Goal: Information Seeking & Learning: Stay updated

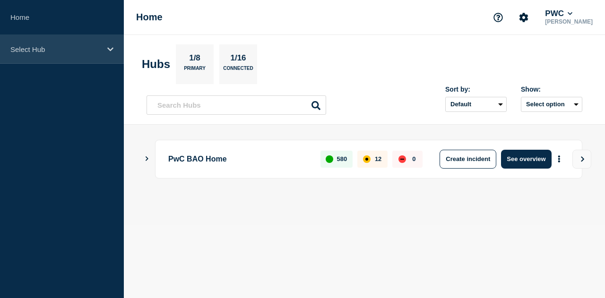
click at [70, 53] on div "Select Hub" at bounding box center [62, 49] width 124 height 29
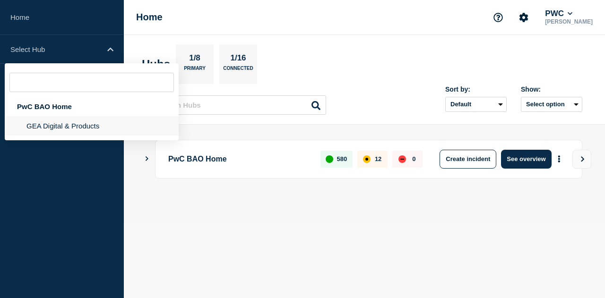
click at [50, 121] on li "GEA Digital & Products" at bounding box center [92, 125] width 174 height 19
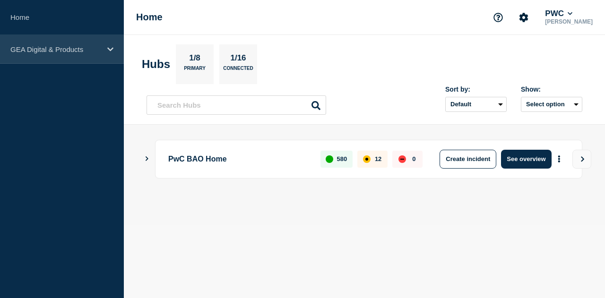
click at [111, 56] on div "GEA Digital & Products" at bounding box center [62, 49] width 124 height 29
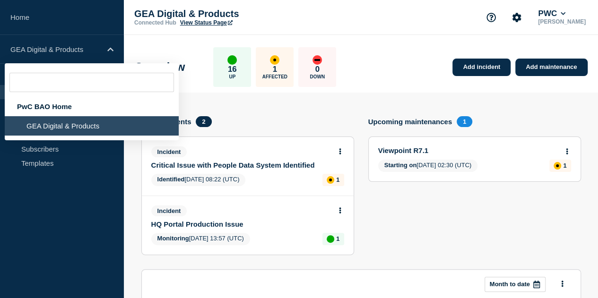
click at [51, 196] on aside "Home GEA Digital & Products PwC BAO Home GEA Digital & Products Hub Operations …" at bounding box center [62, 149] width 124 height 298
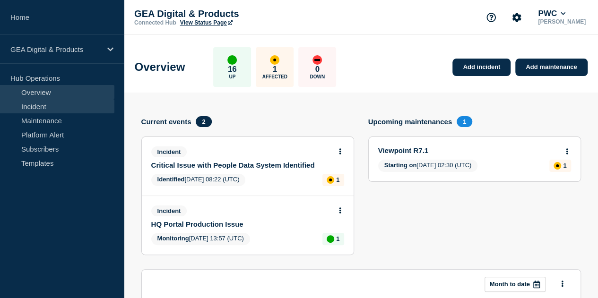
click at [68, 105] on link "Incident" at bounding box center [57, 106] width 114 height 14
click at [60, 108] on link "Incident" at bounding box center [57, 106] width 114 height 14
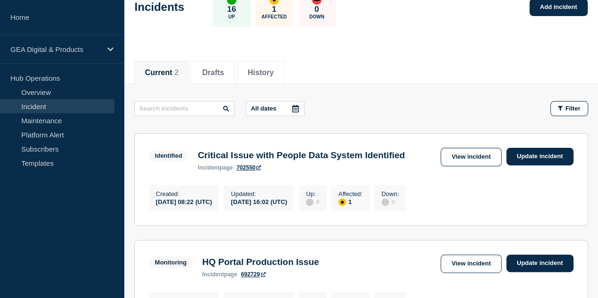
scroll to position [63, 0]
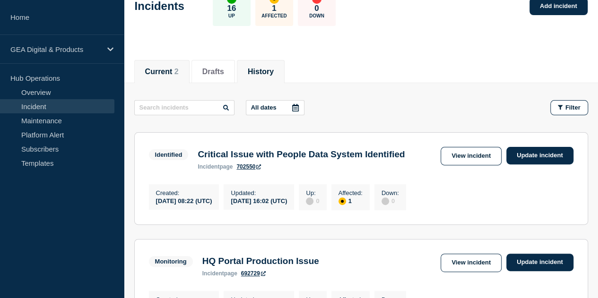
click at [268, 71] on button "History" at bounding box center [261, 72] width 26 height 9
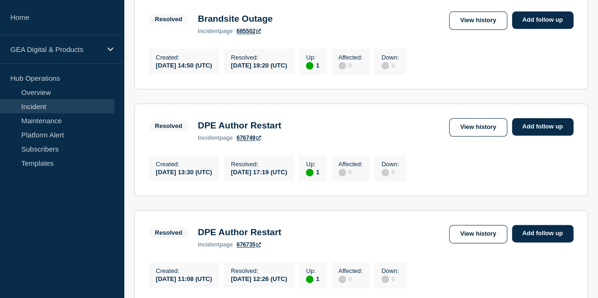
scroll to position [531, 0]
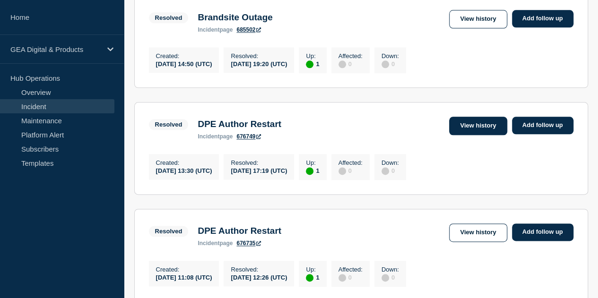
click at [486, 135] on link "View history" at bounding box center [478, 126] width 58 height 18
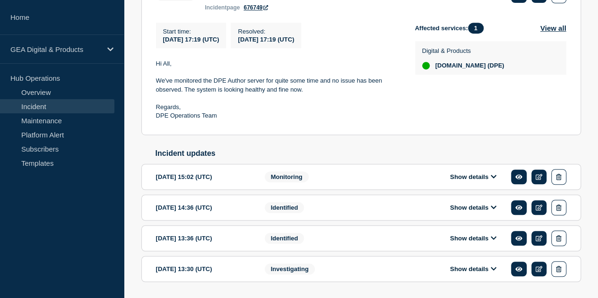
scroll to position [246, 0]
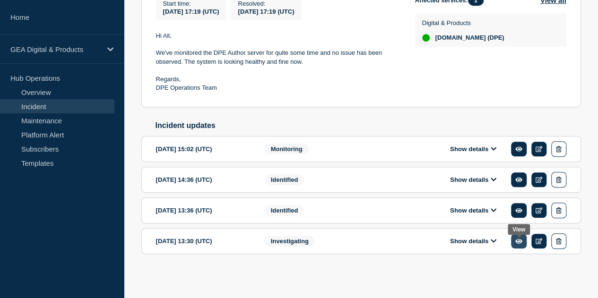
click at [518, 243] on icon at bounding box center [518, 241] width 7 height 5
click at [490, 241] on button "Show details" at bounding box center [473, 241] width 52 height 8
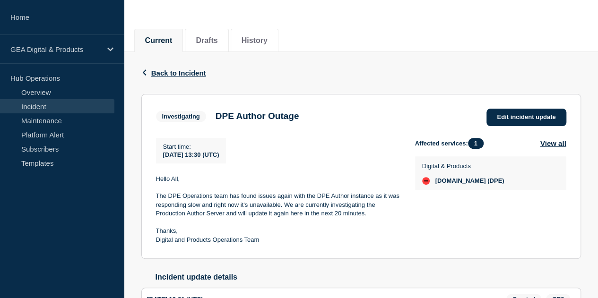
scroll to position [152, 0]
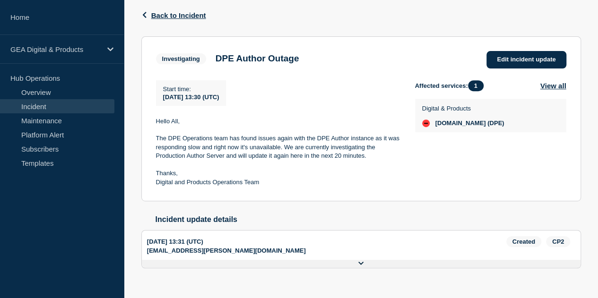
click at [0, 0] on button "Show history" at bounding box center [0, 0] width 0 height 0
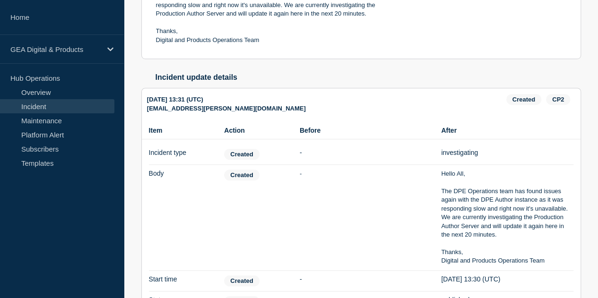
scroll to position [296, 0]
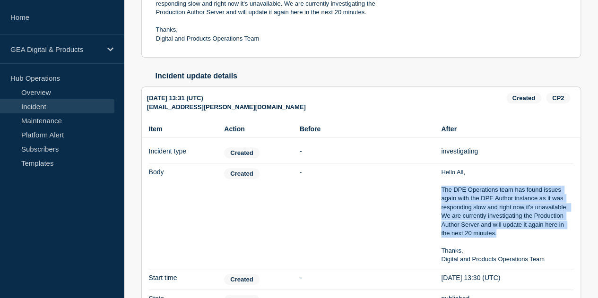
drag, startPoint x: 499, startPoint y: 223, endPoint x: 438, endPoint y: 178, distance: 75.4
click at [438, 178] on li "Item Body Action Created Before - After Hello All, The DPE Operations team has …" at bounding box center [361, 217] width 424 height 106
copy p "The DPE Operations team has found issues again with the DPE Author instance as …"
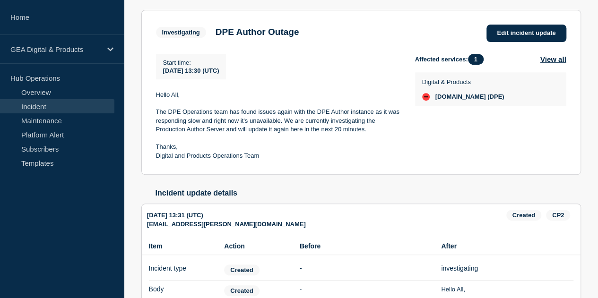
scroll to position [178, 0]
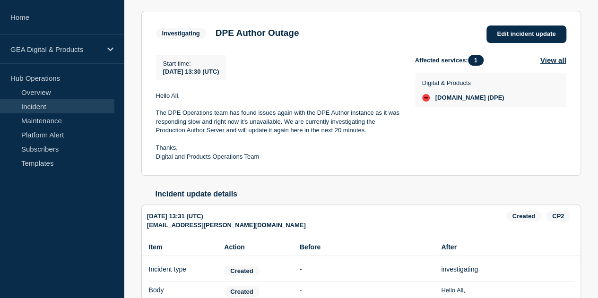
click at [63, 102] on link "Incident" at bounding box center [57, 106] width 114 height 14
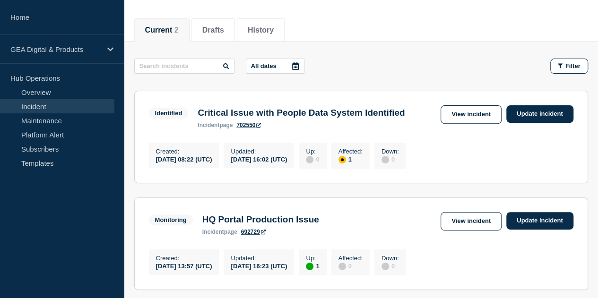
scroll to position [106, 0]
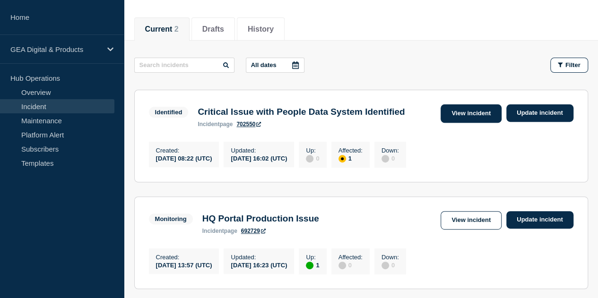
click at [456, 115] on link "View incident" at bounding box center [471, 113] width 61 height 18
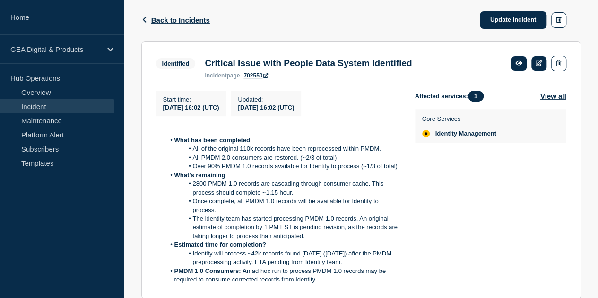
scroll to position [251, 0]
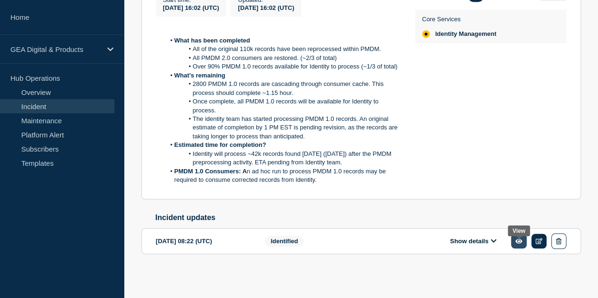
click at [513, 240] on link at bounding box center [519, 241] width 16 height 15
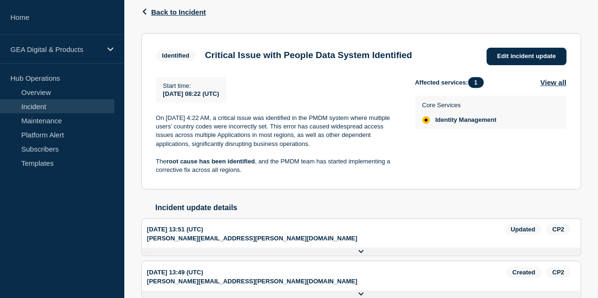
scroll to position [169, 0]
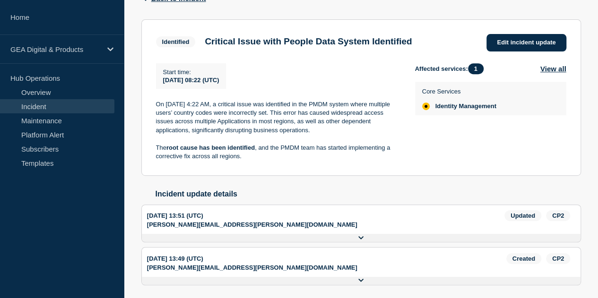
click at [0, 0] on button "Show history" at bounding box center [0, 0] width 0 height 0
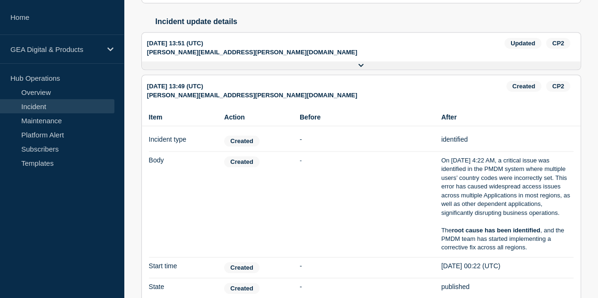
scroll to position [372, 0]
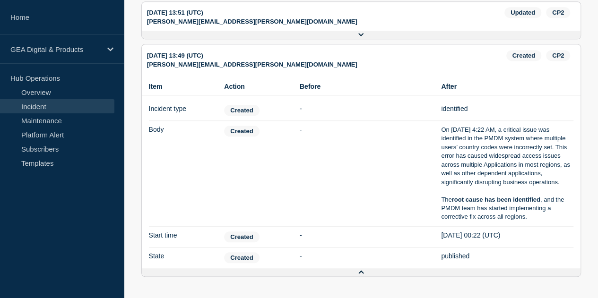
click at [53, 103] on link "Incident" at bounding box center [57, 106] width 114 height 14
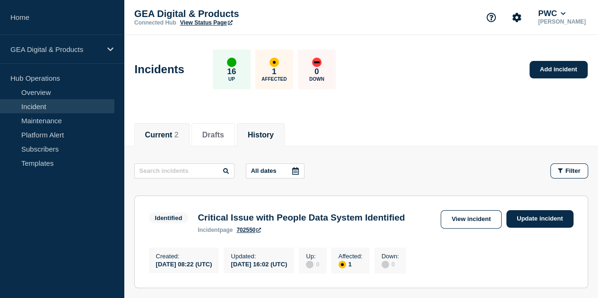
click at [266, 133] on button "History" at bounding box center [261, 135] width 26 height 9
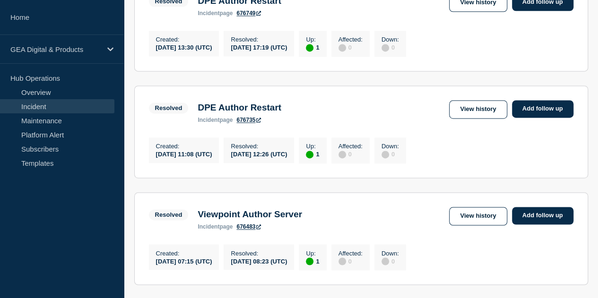
scroll to position [675, 0]
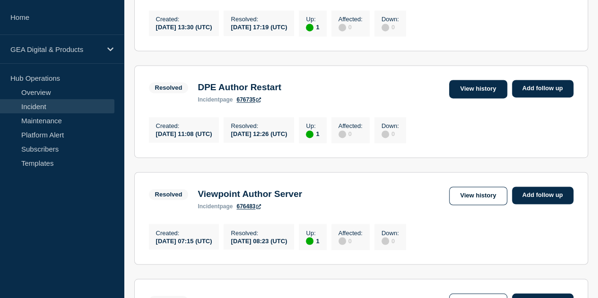
click at [475, 98] on link "View history" at bounding box center [478, 89] width 58 height 18
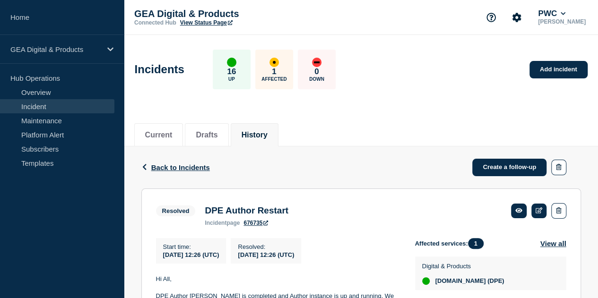
click at [259, 121] on div "Current Drafts History" at bounding box center [361, 130] width 454 height 32
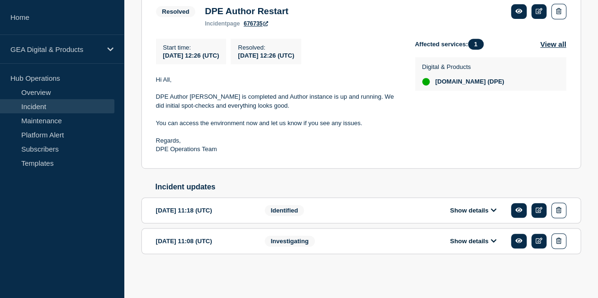
click at [473, 240] on button "Show details" at bounding box center [473, 241] width 52 height 8
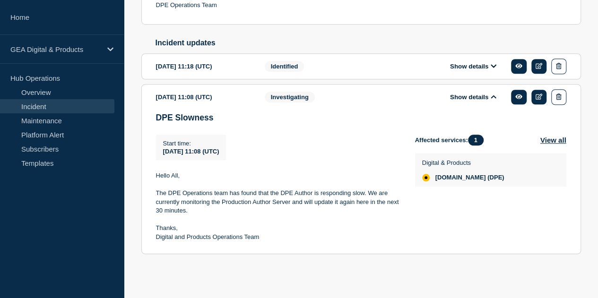
scroll to position [344, 0]
drag, startPoint x: 272, startPoint y: 244, endPoint x: 153, endPoint y: 231, distance: 119.8
click at [153, 231] on section "[DATE] 11:08 (UTC) Show details Investigating DPE Slowness Start time : [DATE] …" at bounding box center [361, 169] width 440 height 170
click at [425, 182] on div "affected" at bounding box center [426, 178] width 8 height 8
click at [550, 140] on button "View all" at bounding box center [553, 140] width 26 height 11
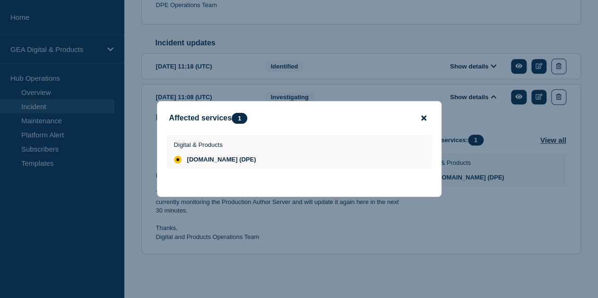
click at [422, 119] on icon "close button" at bounding box center [423, 118] width 5 height 5
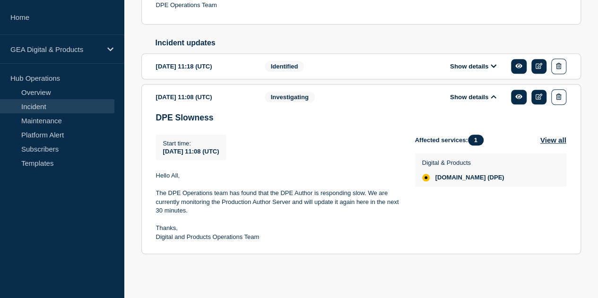
click at [45, 104] on link "Incident" at bounding box center [57, 106] width 114 height 14
